Goal: Task Accomplishment & Management: Complete application form

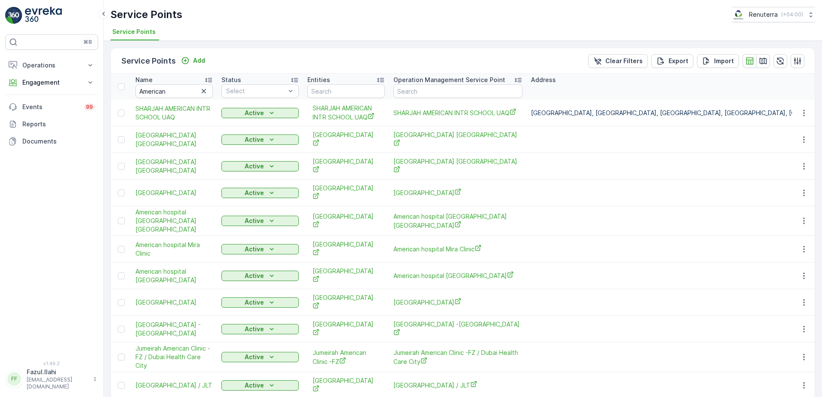
scroll to position [13, 0]
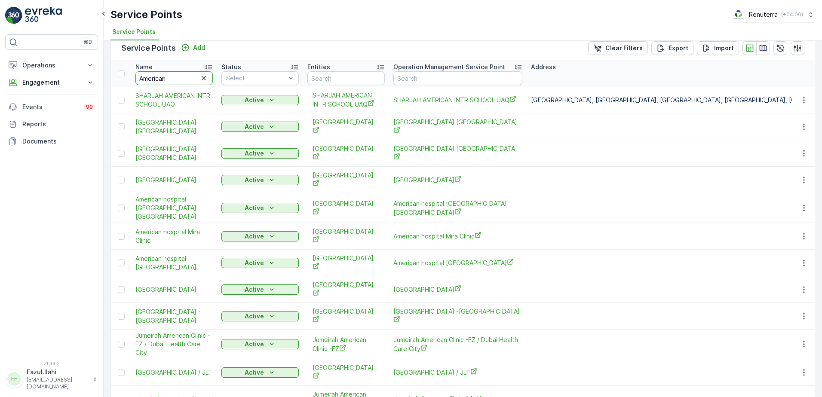
click at [175, 77] on input "American" at bounding box center [173, 78] width 77 height 14
drag, startPoint x: 175, startPoint y: 77, endPoint x: 175, endPoint y: 71, distance: 5.6
click at [175, 72] on input "American" at bounding box center [173, 78] width 77 height 14
click at [175, 71] on div "Name" at bounding box center [173, 67] width 77 height 9
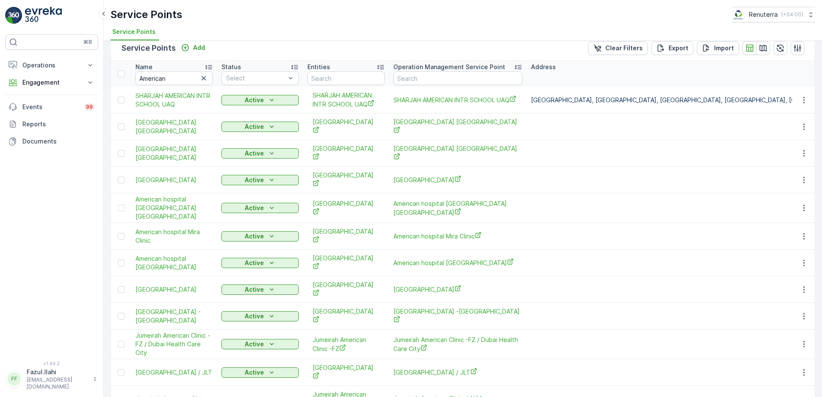
click at [175, 71] on div "Name" at bounding box center [173, 67] width 77 height 9
click at [177, 74] on input "American" at bounding box center [173, 78] width 77 height 14
click at [175, 77] on input "American" at bounding box center [173, 78] width 77 height 14
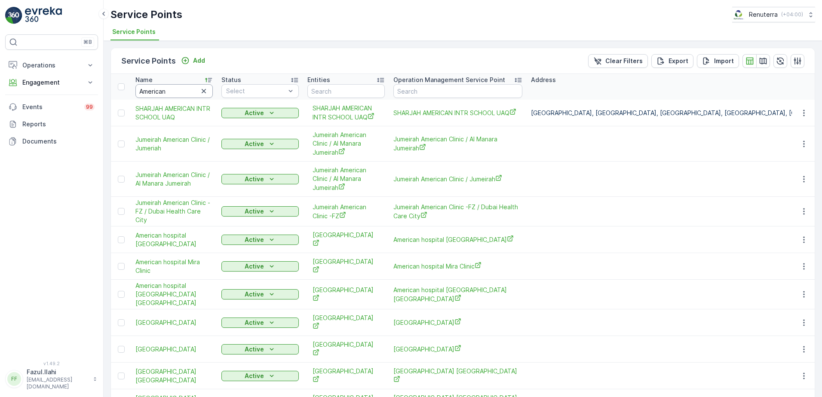
click at [184, 91] on input "American" at bounding box center [173, 91] width 77 height 14
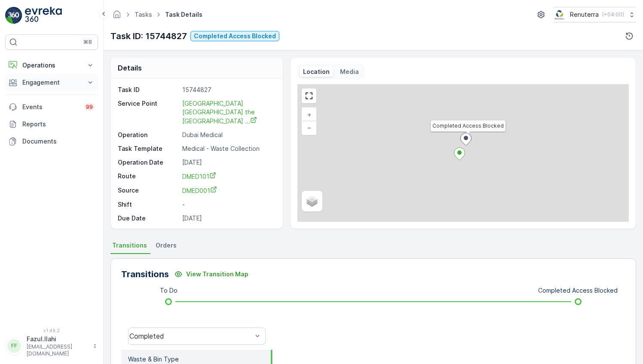
click at [82, 81] on button "Engagement" at bounding box center [51, 82] width 93 height 17
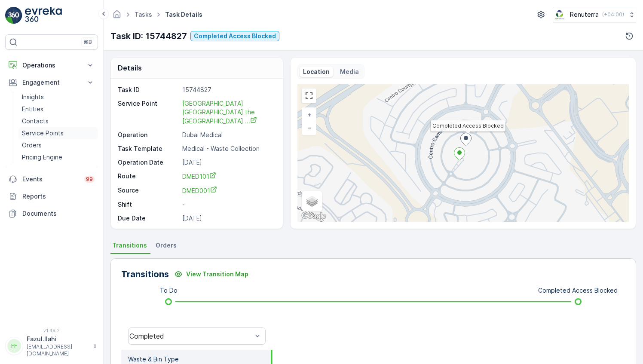
click at [52, 134] on p "Service Points" at bounding box center [43, 133] width 42 height 9
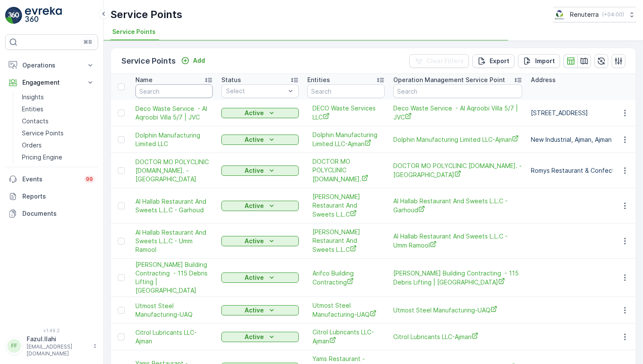
click at [179, 94] on input "text" at bounding box center [173, 91] width 77 height 14
type input "I"
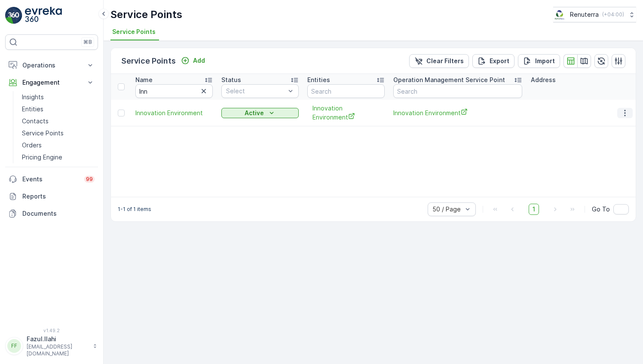
click at [626, 110] on icon "button" at bounding box center [625, 113] width 9 height 9
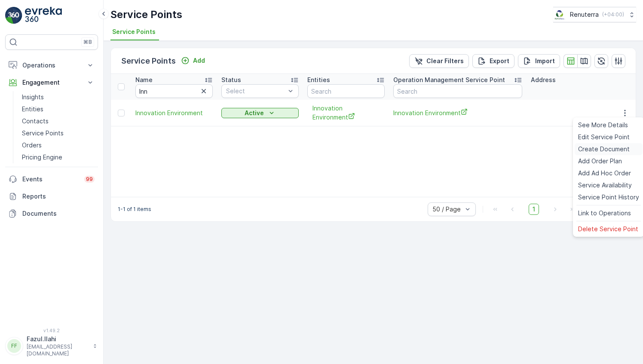
click at [601, 150] on span "Create Document" at bounding box center [604, 149] width 52 height 9
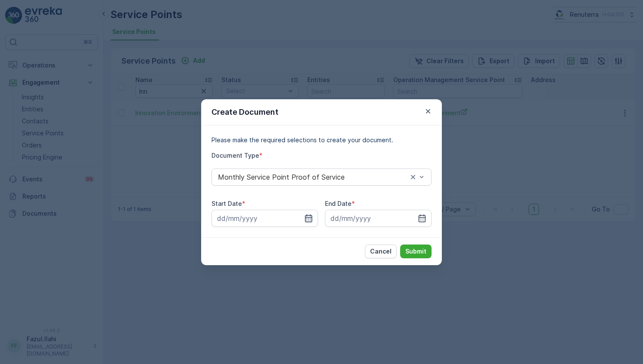
click at [310, 216] on icon "button" at bounding box center [308, 218] width 9 height 9
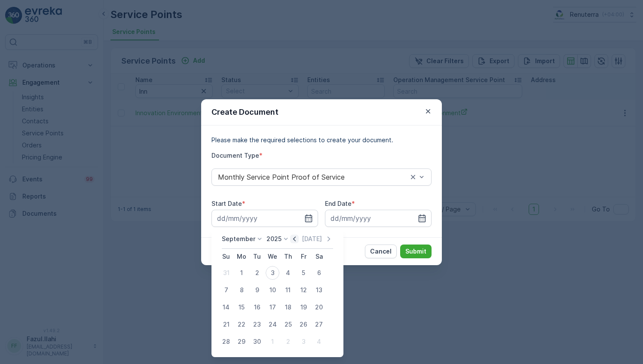
click at [294, 239] on icon "button" at bounding box center [294, 239] width 9 height 9
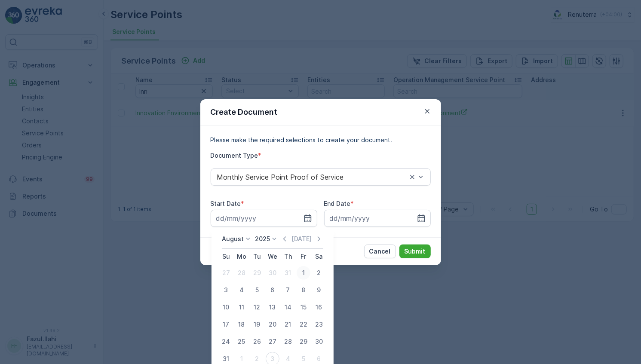
click at [305, 276] on div "1" at bounding box center [304, 273] width 14 height 14
type input "01.08.2025"
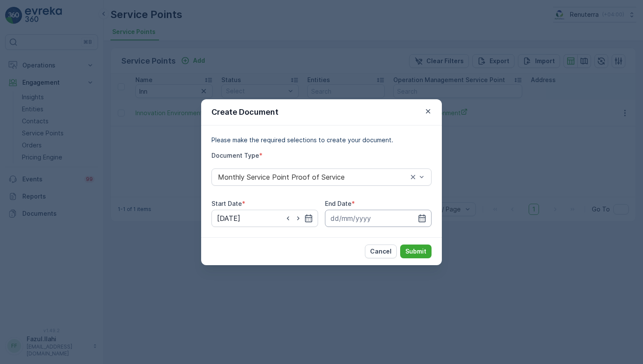
click at [428, 219] on input at bounding box center [378, 218] width 107 height 17
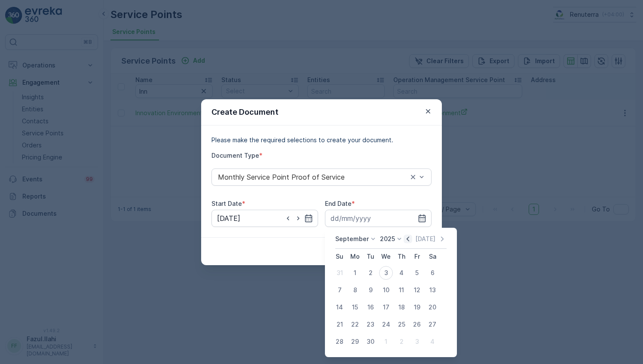
click at [407, 240] on icon "button" at bounding box center [408, 239] width 3 height 5
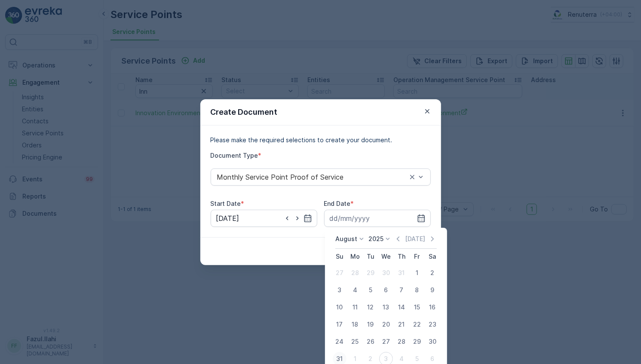
drag, startPoint x: 338, startPoint y: 361, endPoint x: 342, endPoint y: 356, distance: 6.8
click at [338, 361] on div "31" at bounding box center [340, 359] width 14 height 14
type input "31.08.2025"
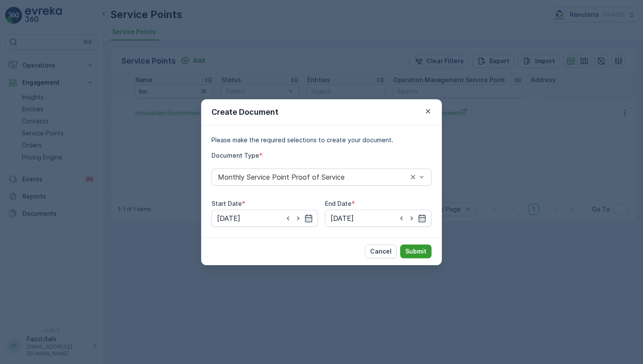
click at [418, 249] on p "Submit" at bounding box center [416, 251] width 21 height 9
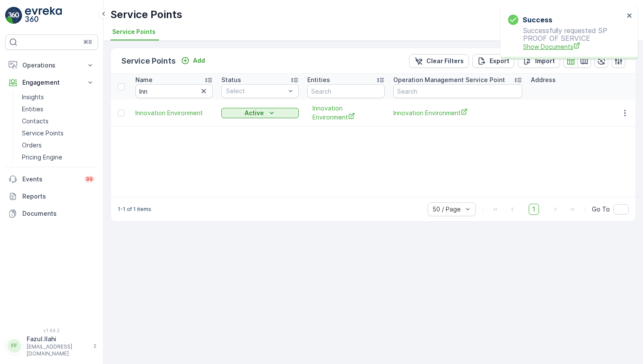
click at [558, 49] on span "Show Documents" at bounding box center [573, 46] width 101 height 9
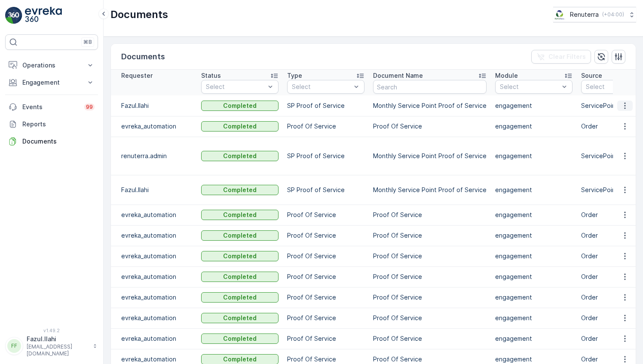
drag, startPoint x: 610, startPoint y: 103, endPoint x: 623, endPoint y: 104, distance: 13.0
click at [623, 104] on icon "button" at bounding box center [625, 105] width 9 height 9
click at [620, 118] on span "See Details" at bounding box center [622, 118] width 33 height 9
